Goal: Transaction & Acquisition: Purchase product/service

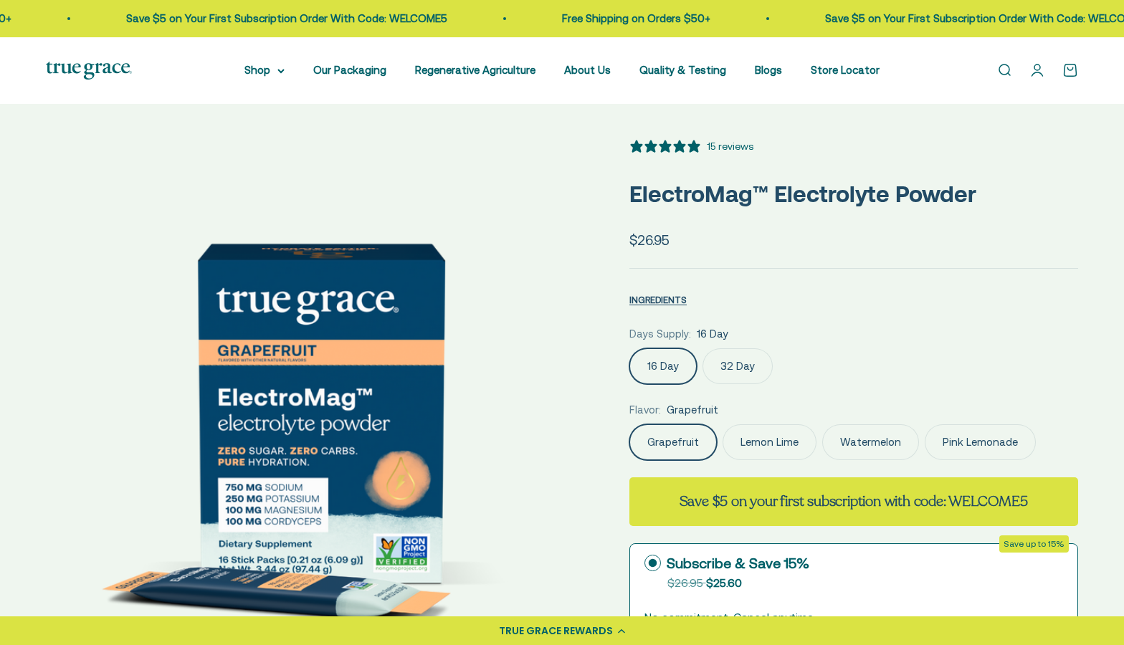
select select "3"
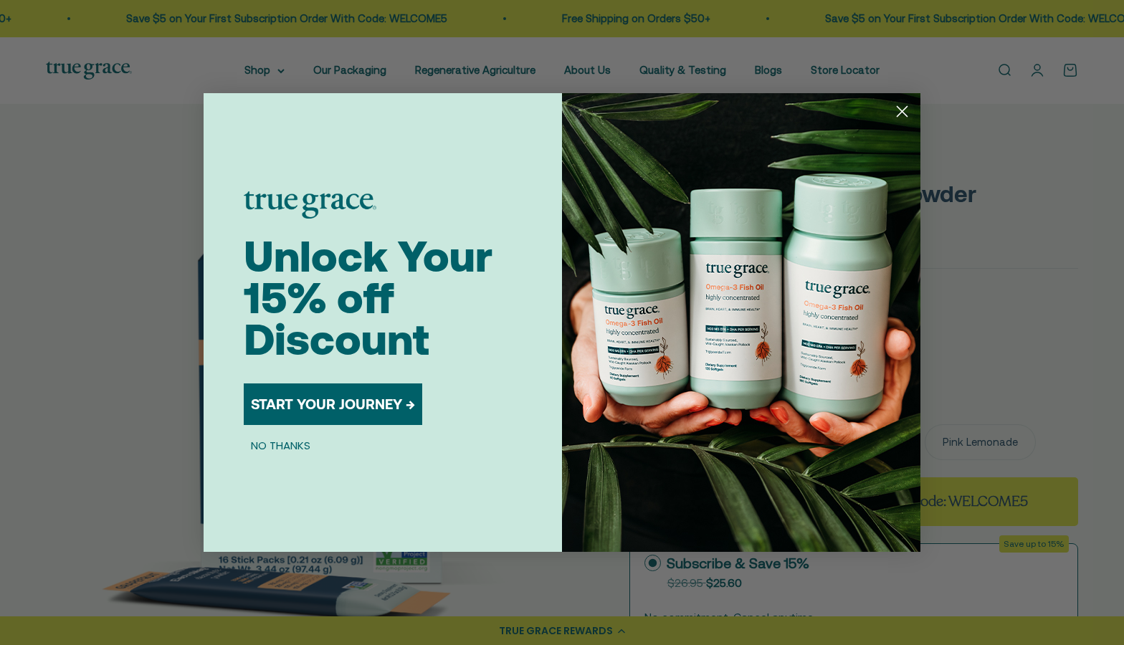
click at [900, 108] on circle "Close dialog" at bounding box center [903, 112] width 24 height 24
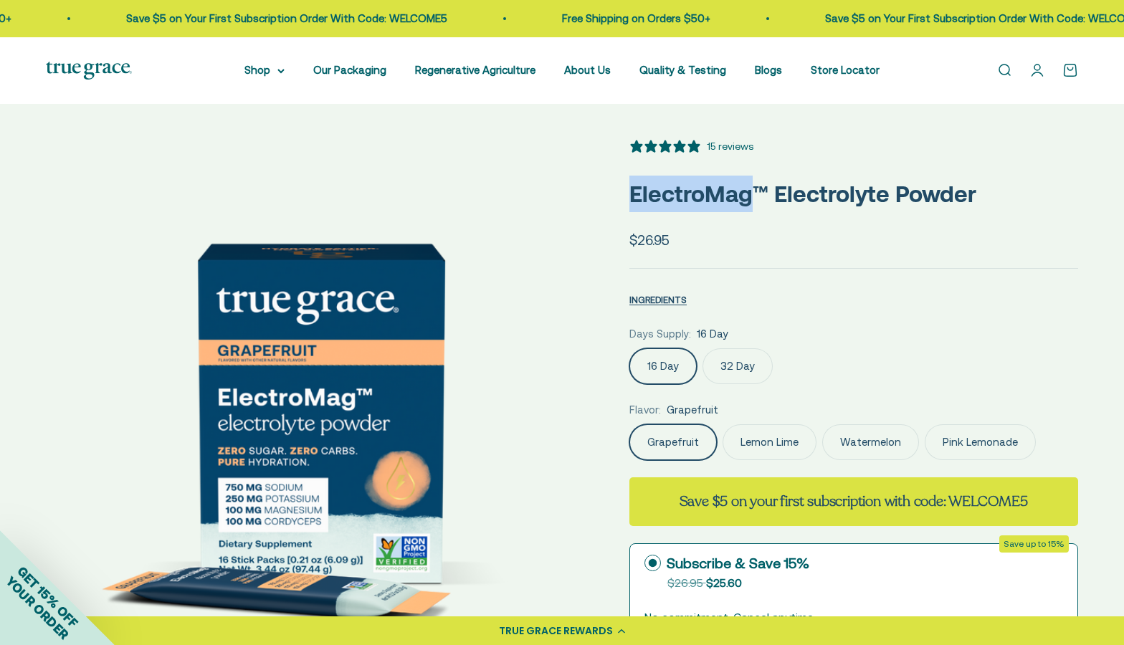
drag, startPoint x: 750, startPoint y: 199, endPoint x: 629, endPoint y: 200, distance: 121.2
click at [630, 200] on p "ElectroMag™ Electrolyte Powder" at bounding box center [854, 194] width 449 height 37
copy p "ElectroMag"
click at [1006, 74] on link "Open search" at bounding box center [1005, 70] width 16 height 16
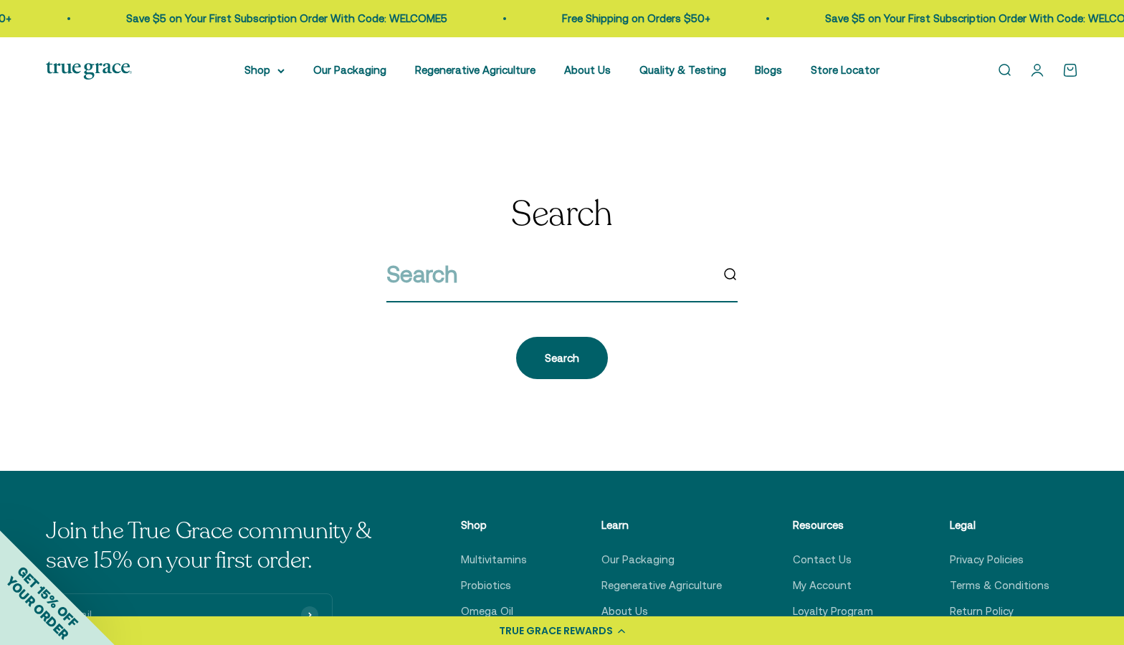
click at [473, 281] on input "search" at bounding box center [549, 274] width 324 height 37
paste input "ElectroMag"
type input "ElectroMag"
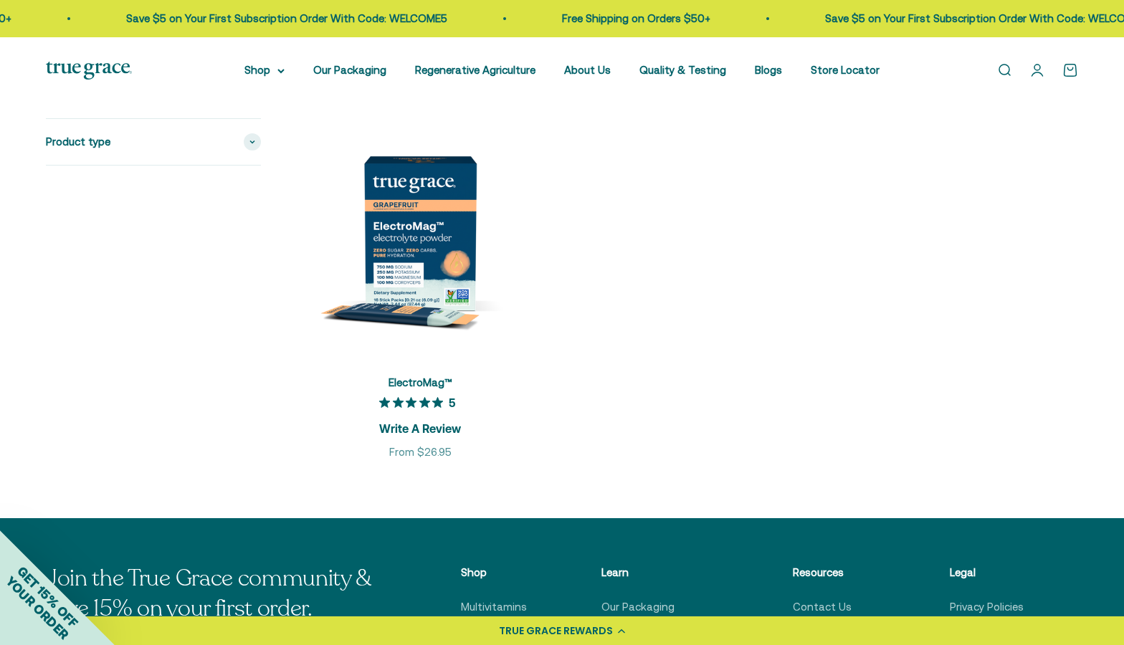
scroll to position [226, 0]
